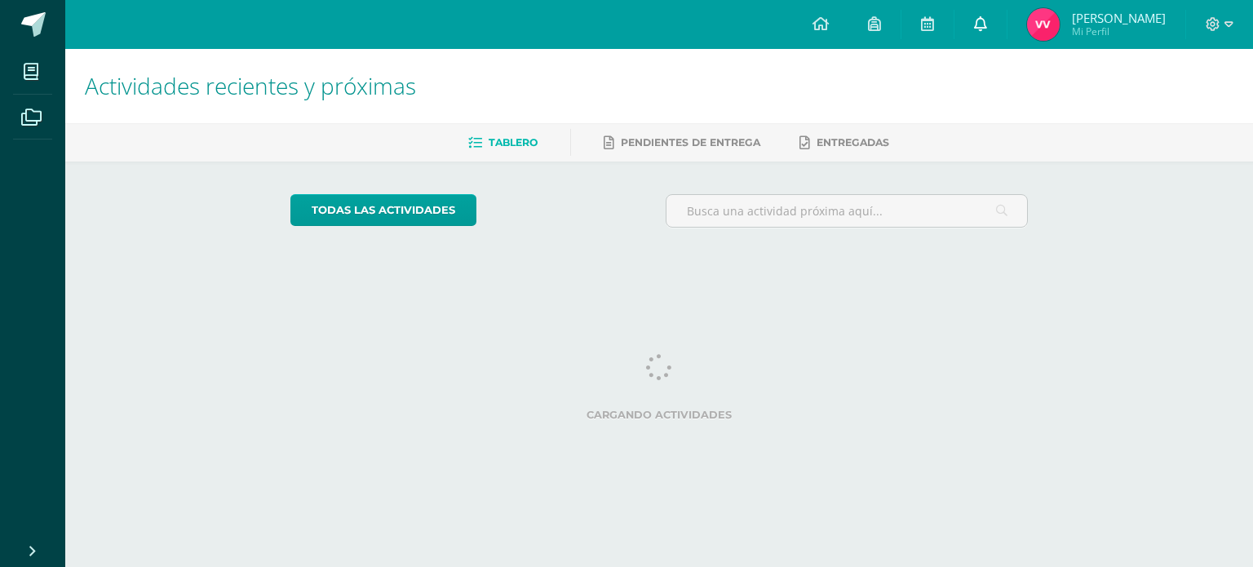
click at [982, 27] on link at bounding box center [980, 24] width 52 height 49
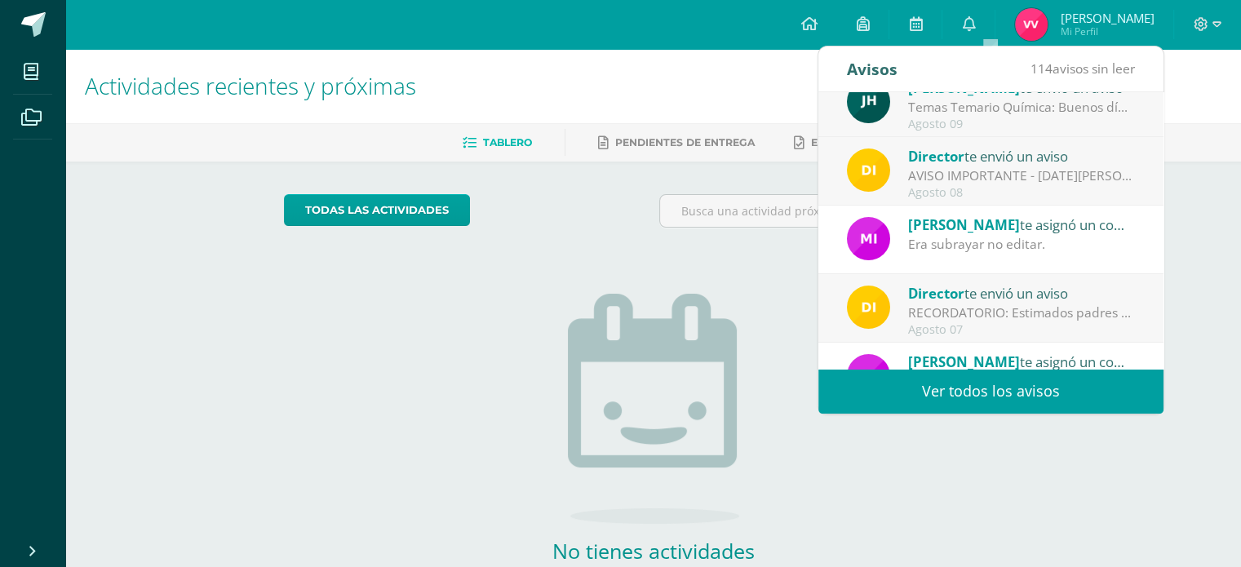
scroll to position [241, 0]
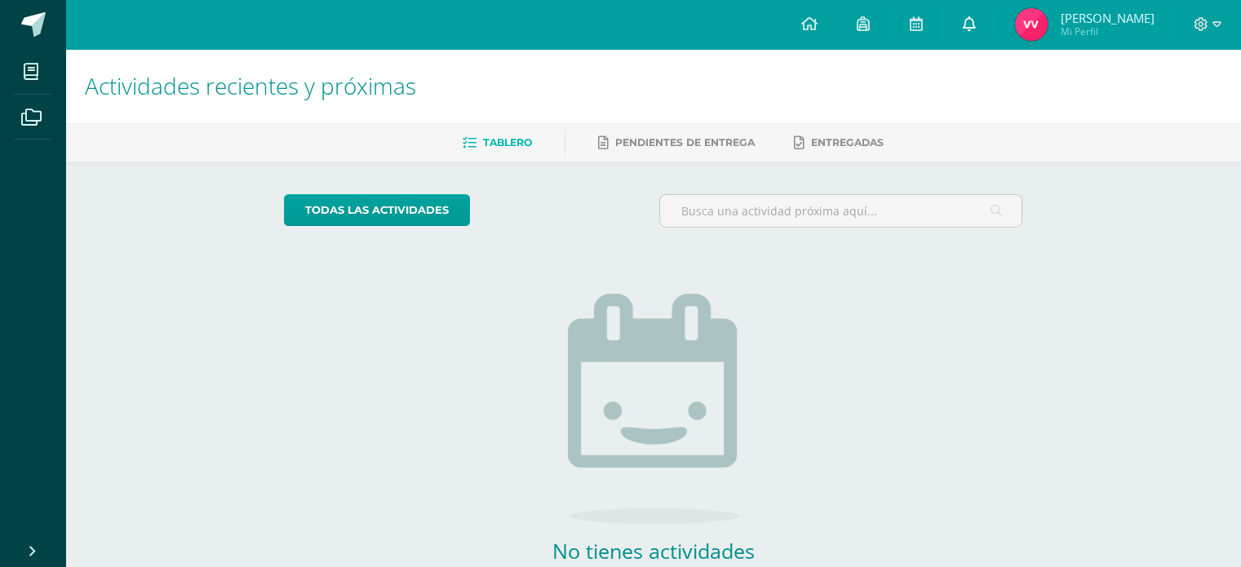
click at [992, 38] on link at bounding box center [968, 24] width 52 height 49
